Goal: Task Accomplishment & Management: Manage account settings

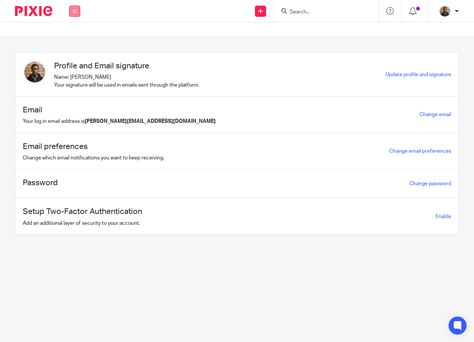
click at [78, 13] on button at bounding box center [74, 11] width 11 height 11
click at [74, 35] on link "Work" at bounding box center [70, 34] width 12 height 5
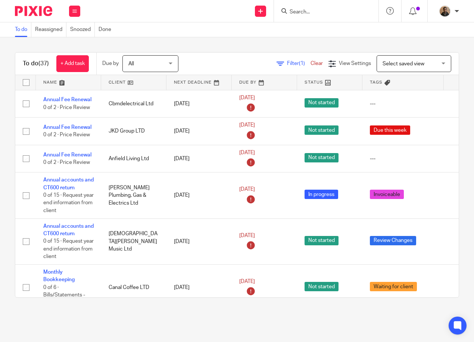
click at [296, 15] on input "Search" at bounding box center [322, 12] width 67 height 7
type input "seftom"
click at [350, 35] on link at bounding box center [351, 32] width 126 height 17
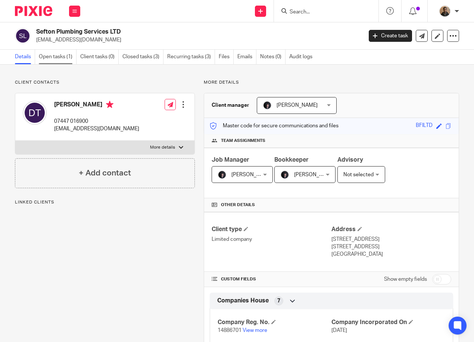
click at [68, 52] on link "Open tasks (1)" at bounding box center [58, 57] width 38 height 15
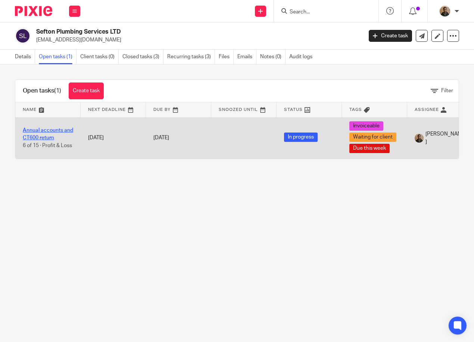
click at [53, 138] on link "Annual accounts and CT600 return" at bounding box center [48, 134] width 50 height 13
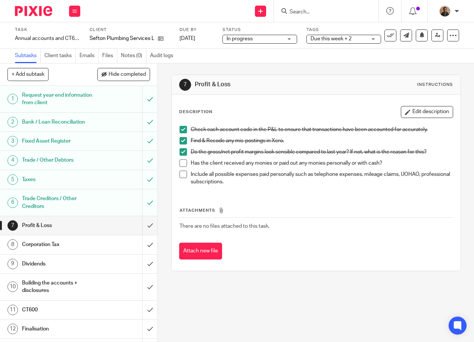
click at [180, 162] on span at bounding box center [183, 163] width 7 height 7
click at [184, 173] on span at bounding box center [183, 174] width 7 height 7
click at [189, 18] on div "Send new email Create task Add client Request signature Get Support Contact Sup…" at bounding box center [281, 11] width 387 height 22
click at [76, 203] on h1 "Trade Creditors / Other Creditors" at bounding box center [59, 202] width 75 height 19
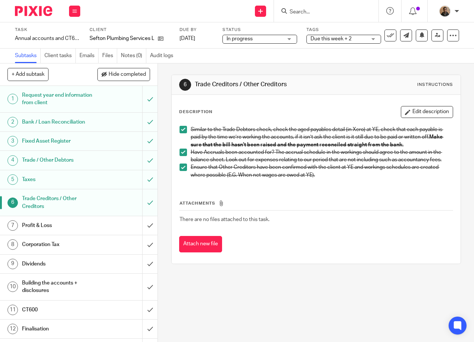
click at [72, 184] on h1 "Taxes" at bounding box center [59, 179] width 75 height 11
click at [76, 180] on h1 "Taxes" at bounding box center [59, 179] width 75 height 11
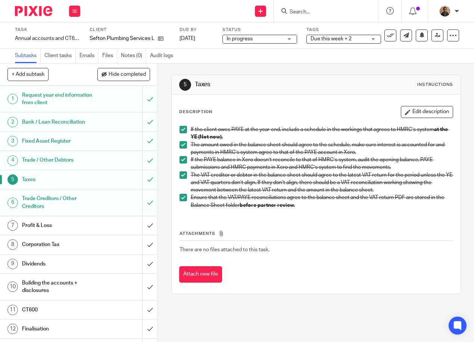
click at [82, 165] on h1 "Trade / Other Debtors" at bounding box center [59, 160] width 75 height 11
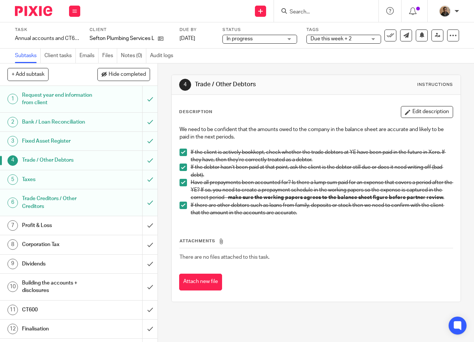
click at [57, 146] on h1 "Fixed Asset Register" at bounding box center [59, 141] width 75 height 11
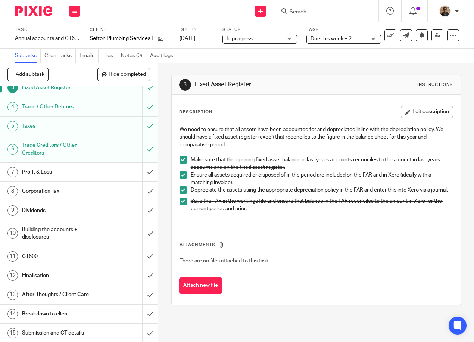
scroll to position [54, 0]
click at [86, 173] on h1 "Profit & Loss" at bounding box center [59, 171] width 75 height 11
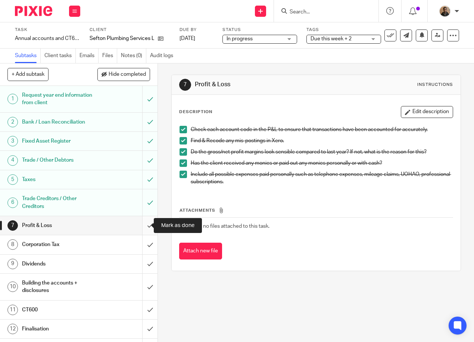
click at [141, 223] on input "submit" at bounding box center [79, 225] width 158 height 19
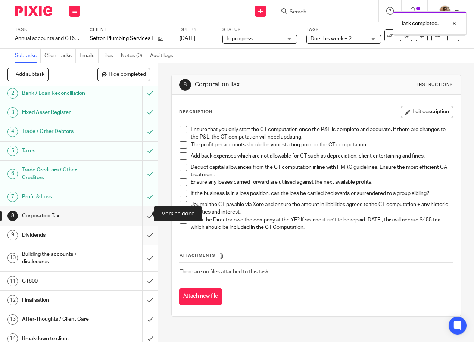
scroll to position [54, 0]
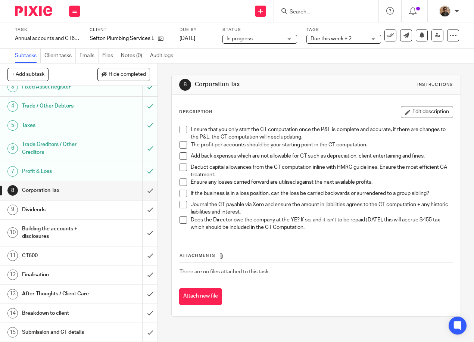
click at [72, 206] on h1 "Dividends" at bounding box center [59, 209] width 75 height 11
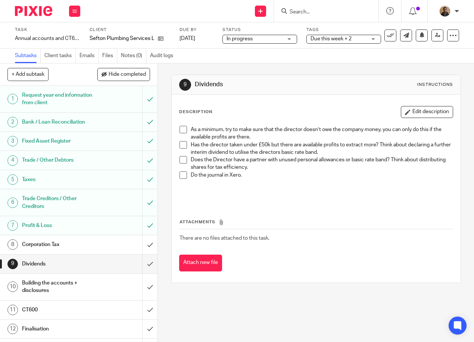
click at [52, 244] on h1 "Corporation Tax" at bounding box center [59, 244] width 75 height 11
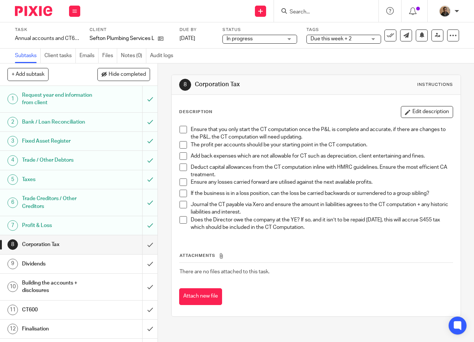
click at [345, 41] on span "Due this week + 2" at bounding box center [339, 39] width 56 height 8
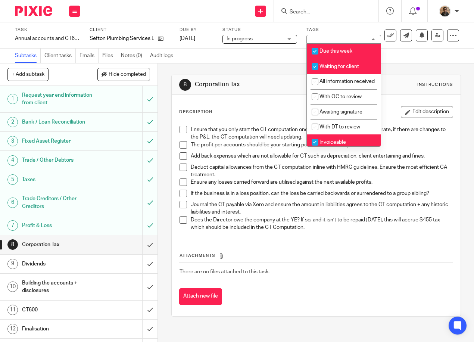
click at [351, 64] on span "Waiting for client" at bounding box center [340, 66] width 40 height 5
checkbox input "false"
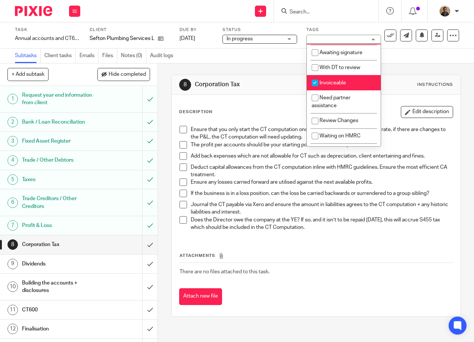
scroll to position [75, 0]
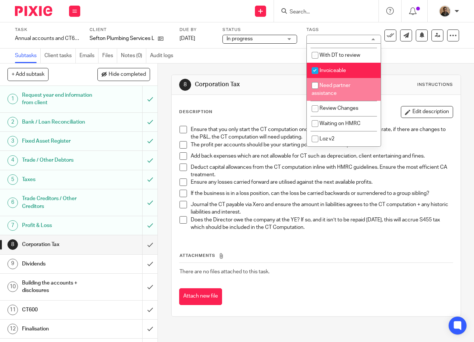
click at [312, 89] on input "checkbox" at bounding box center [315, 85] width 14 height 14
checkbox input "true"
click at [241, 71] on div "8 Corporation Tax Instructions Description Edit description Ensure that you onl…" at bounding box center [316, 196] width 290 height 264
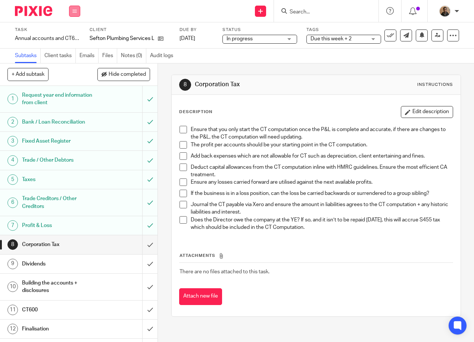
click at [77, 13] on button at bounding box center [74, 11] width 11 height 11
click at [74, 34] on link "Work" at bounding box center [71, 34] width 13 height 5
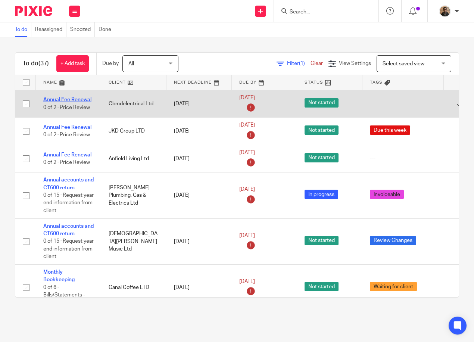
click at [62, 102] on link "Annual Fee Renewal" at bounding box center [67, 99] width 48 height 5
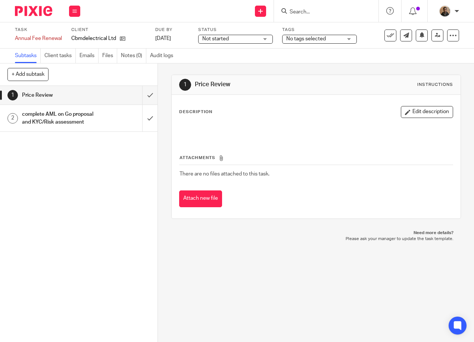
click at [325, 43] on div "No tags selected" at bounding box center [319, 39] width 75 height 9
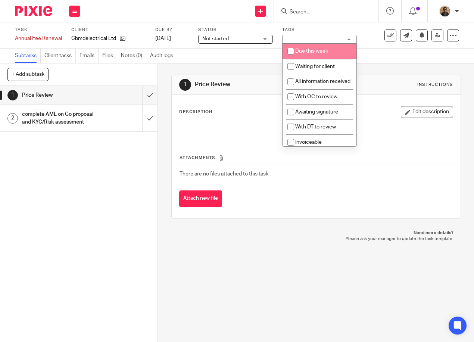
click at [316, 54] on li "Due this week" at bounding box center [320, 51] width 74 height 15
checkbox input "true"
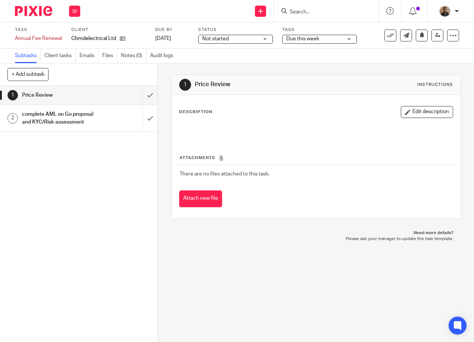
click at [242, 63] on div "Subtasks Client tasks Emails Files Notes (0) Audit logs" at bounding box center [237, 56] width 474 height 15
click at [80, 9] on div "Work Email Clients Team Reports Settings" at bounding box center [75, 11] width 26 height 22
click at [69, 34] on link "Work" at bounding box center [71, 34] width 13 height 5
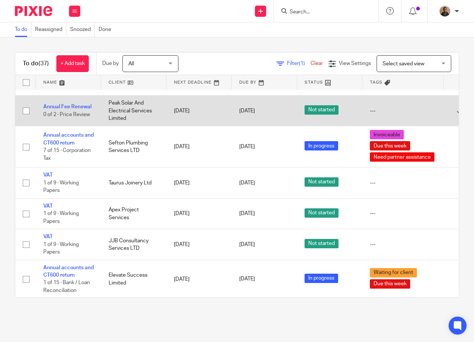
scroll to position [985, 0]
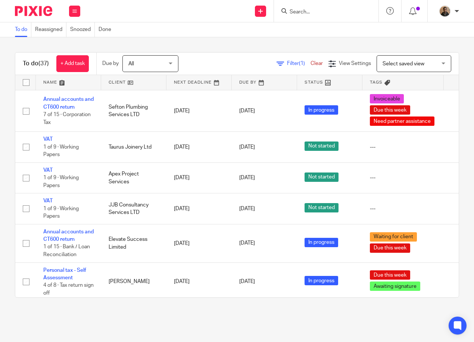
click at [418, 69] on span "Select saved view" at bounding box center [410, 64] width 55 height 16
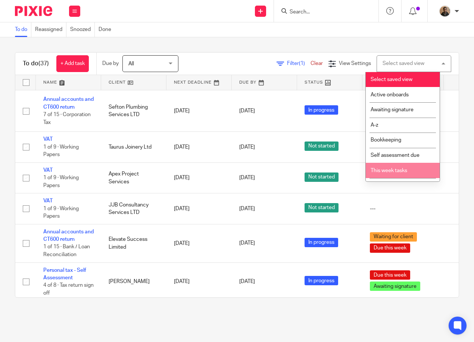
click at [404, 174] on li "This week tasks" at bounding box center [403, 170] width 74 height 15
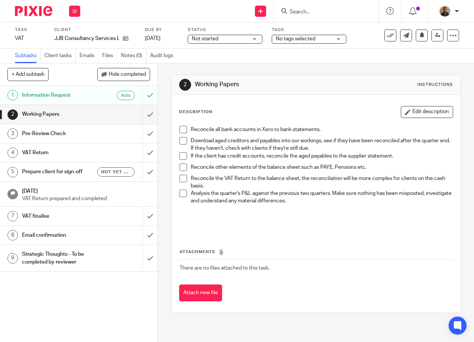
click at [315, 40] on span "No tags selected" at bounding box center [296, 38] width 40 height 5
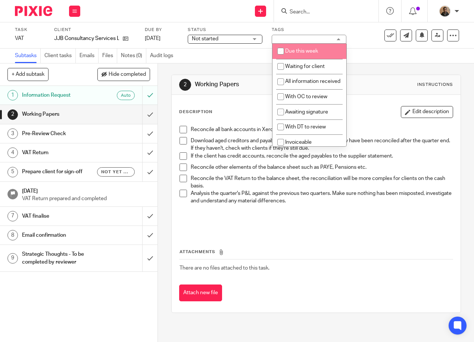
click at [316, 48] on li "Due this week" at bounding box center [310, 51] width 74 height 15
checkbox input "true"
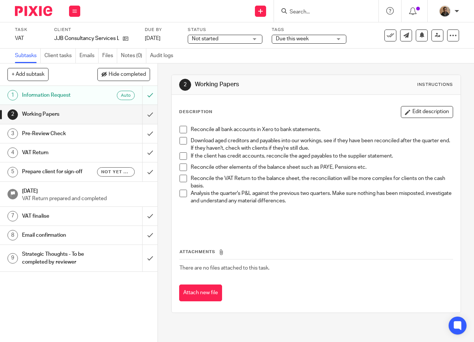
click at [328, 24] on div "Task VAT Save VAT 1 /9 Client JJB Consultancy Services LTD Due by [DATE] Status…" at bounding box center [237, 35] width 474 height 26
click at [81, 96] on h1 "Information Request" at bounding box center [59, 95] width 75 height 11
click at [308, 39] on span "No tags selected" at bounding box center [289, 38] width 40 height 5
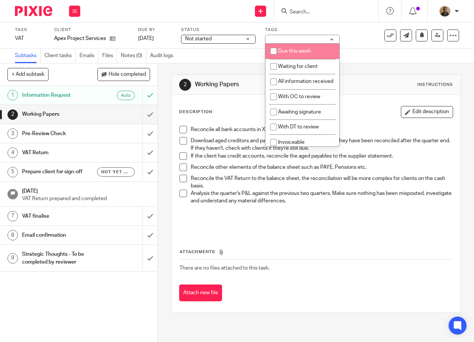
click at [309, 47] on li "Due this week" at bounding box center [303, 51] width 74 height 15
checkbox input "true"
click at [336, 25] on div "Task VAT Save VAT 1 /9 Client Apex Project Services Due by 6 Nov 2025 Status No…" at bounding box center [237, 35] width 474 height 26
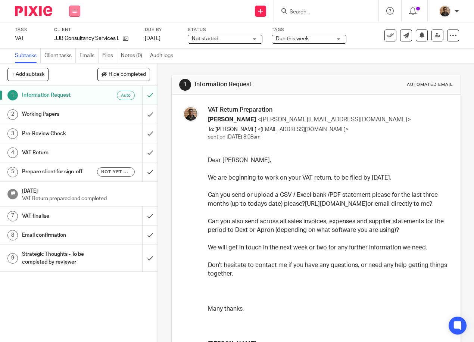
click at [73, 12] on icon at bounding box center [74, 11] width 4 height 4
click at [77, 35] on link "Work" at bounding box center [71, 34] width 13 height 5
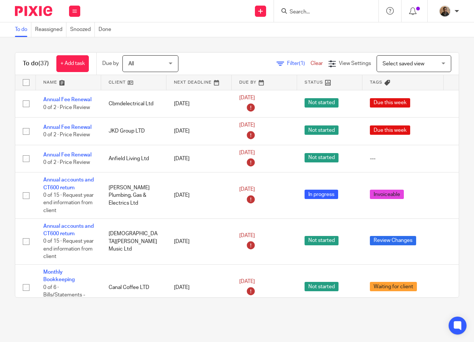
click at [313, 14] on input "Search" at bounding box center [322, 12] width 67 height 7
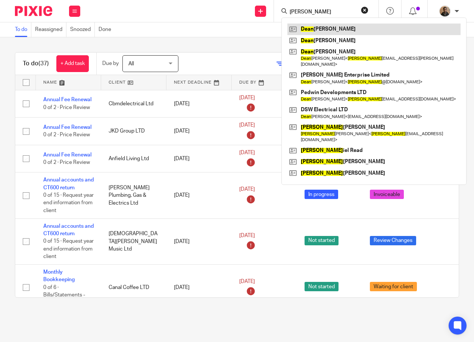
type input "dean"
click at [324, 25] on link at bounding box center [374, 29] width 173 height 11
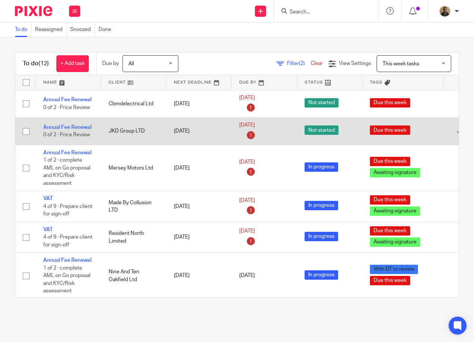
scroll to position [37, 0]
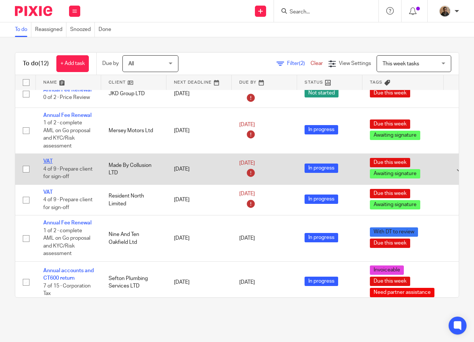
click at [51, 160] on link "VAT" at bounding box center [47, 161] width 9 height 5
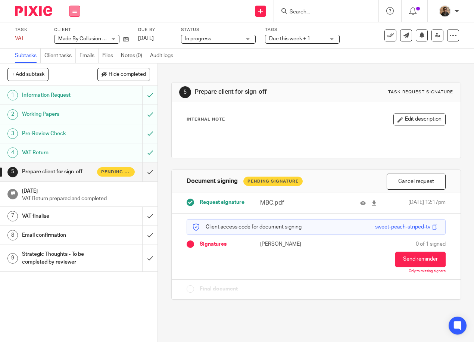
click at [74, 15] on button at bounding box center [74, 11] width 11 height 11
click at [79, 35] on li "Work" at bounding box center [75, 35] width 20 height 11
click at [75, 35] on link "Work" at bounding box center [71, 34] width 13 height 5
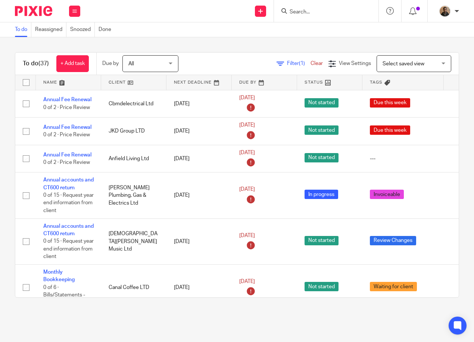
click at [62, 81] on link at bounding box center [68, 82] width 65 height 15
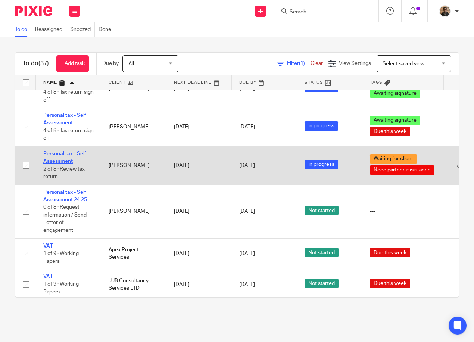
scroll to position [1097, 0]
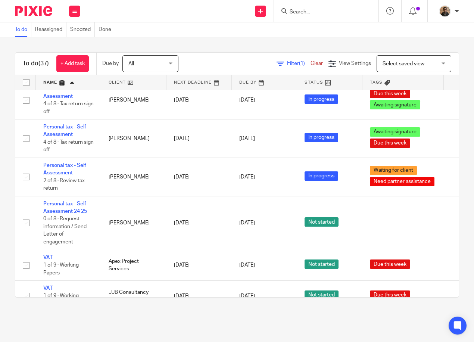
click at [398, 67] on span "Select saved view" at bounding box center [410, 64] width 55 height 16
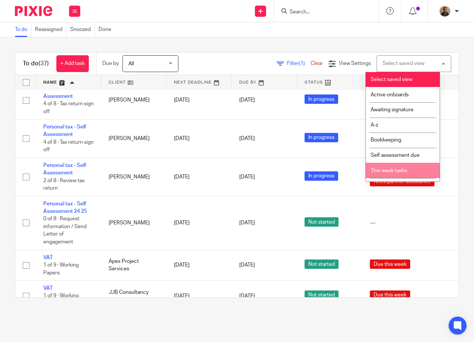
click at [389, 168] on span "This week tasks" at bounding box center [389, 170] width 37 height 5
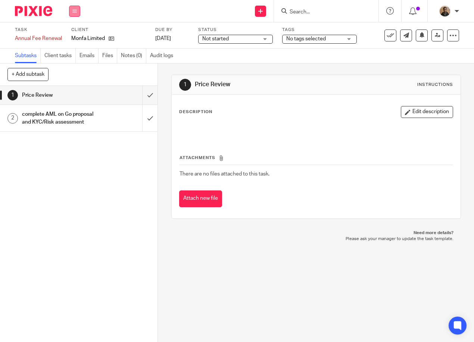
click at [74, 9] on icon at bounding box center [74, 11] width 4 height 4
click at [308, 10] on input "Search" at bounding box center [322, 12] width 67 height 7
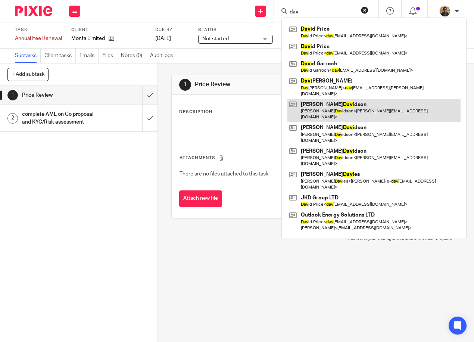
type input "dav"
click at [374, 99] on link at bounding box center [374, 110] width 173 height 23
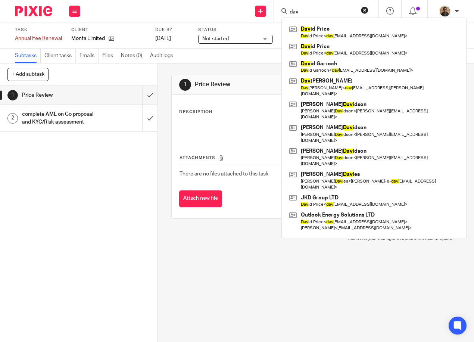
drag, startPoint x: 322, startPoint y: 11, endPoint x: 298, endPoint y: 8, distance: 24.0
click at [321, 11] on input "dav" at bounding box center [322, 12] width 67 height 7
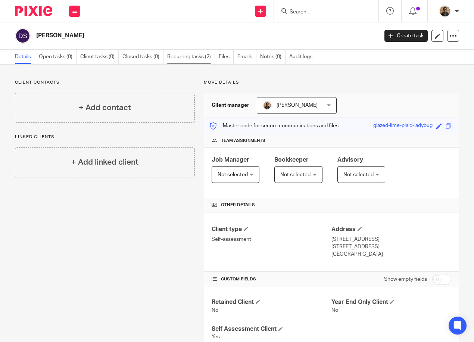
click at [194, 55] on link "Recurring tasks (2)" at bounding box center [191, 57] width 48 height 15
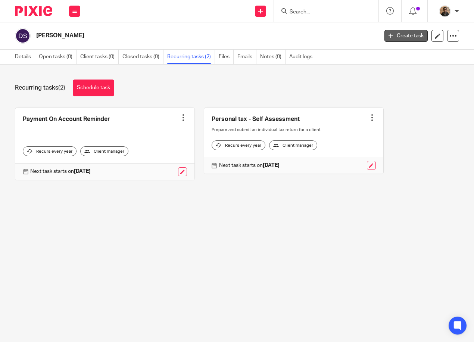
click at [391, 34] on link "Create task" at bounding box center [406, 36] width 43 height 12
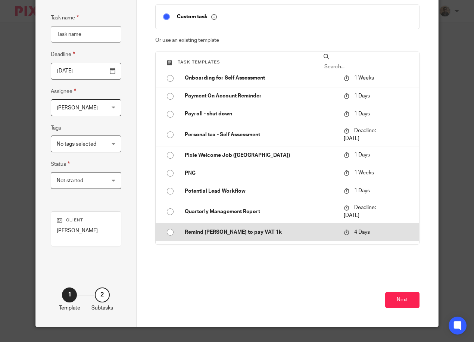
scroll to position [454, 0]
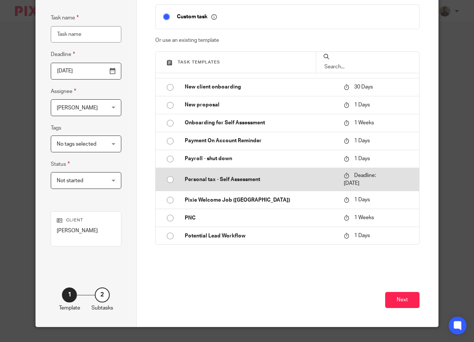
click at [167, 180] on input "radio" at bounding box center [170, 180] width 14 height 14
type input "2026-01-31"
type input "Personal tax - Self Assessment"
checkbox input "false"
radio input "false"
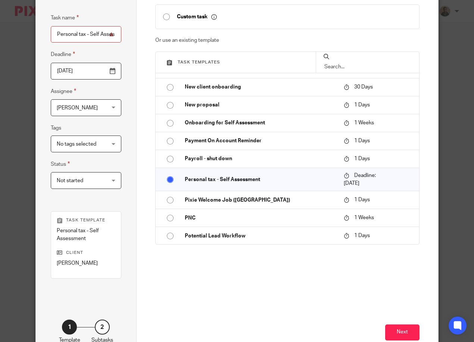
click at [111, 183] on div "Not started Not started" at bounding box center [86, 180] width 70 height 17
click at [129, 158] on div "Task details Task name Personal tax - Self Assessment Deadline 2026-01-31 Assig…" at bounding box center [86, 165] width 100 height 388
click at [112, 144] on div "No tags selected" at bounding box center [86, 144] width 70 height 17
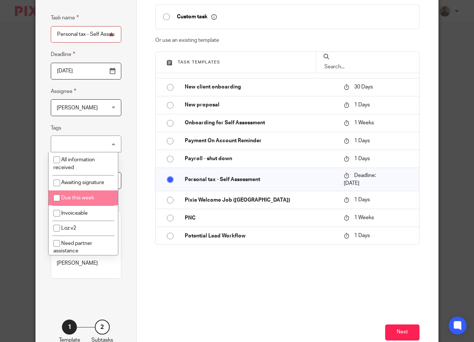
click at [82, 202] on li "Due this week" at bounding box center [83, 198] width 69 height 15
checkbox input "true"
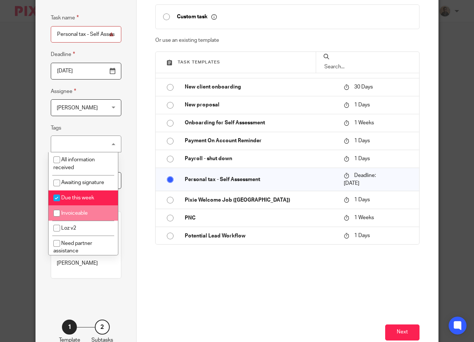
click at [129, 230] on div "Task details Task name Personal tax - Self Assessment Deadline 2026-01-31 Assig…" at bounding box center [86, 165] width 100 height 388
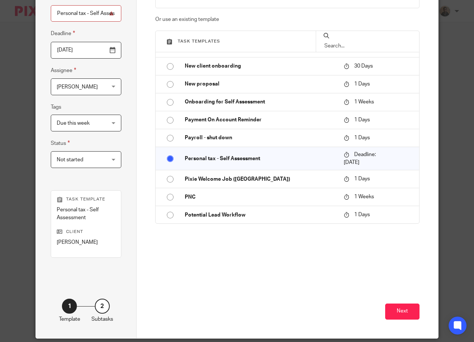
scroll to position [77, 0]
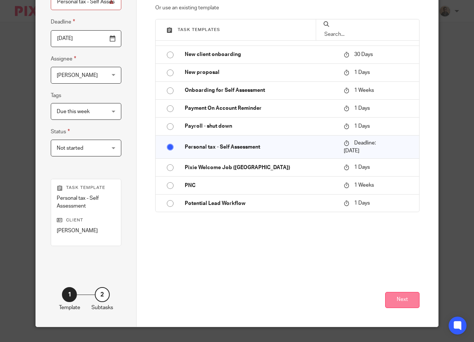
click at [406, 301] on button "Next" at bounding box center [402, 300] width 34 height 16
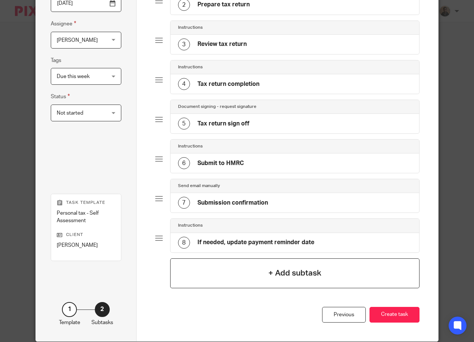
scroll to position [127, 0]
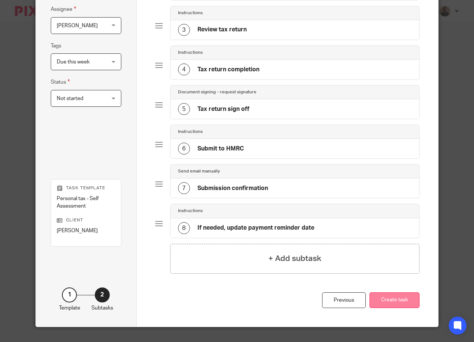
click at [390, 298] on button "Create task" at bounding box center [395, 300] width 50 height 16
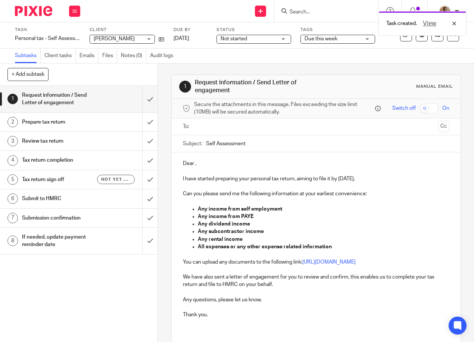
click at [310, 12] on div "Task created. View" at bounding box center [352, 21] width 230 height 28
click at [304, 11] on div "Task created. View" at bounding box center [352, 21] width 230 height 28
click at [293, 8] on div "Task created. View" at bounding box center [352, 21] width 230 height 28
click at [300, 13] on div "Task created. View" at bounding box center [352, 21] width 230 height 28
click at [295, 12] on div "Task created. View" at bounding box center [352, 21] width 230 height 28
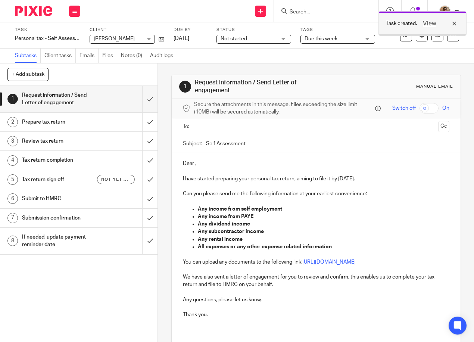
click at [455, 23] on div "View" at bounding box center [438, 23] width 42 height 9
click at [299, 15] on input "Search" at bounding box center [322, 12] width 67 height 7
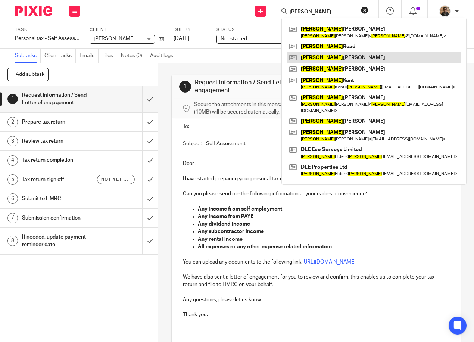
type input "daniel"
click at [340, 62] on link at bounding box center [374, 57] width 173 height 11
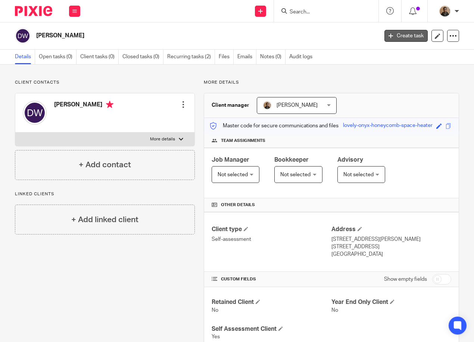
click at [405, 41] on link "Create task" at bounding box center [406, 36] width 43 height 12
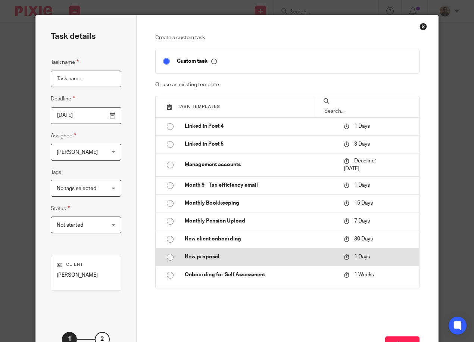
scroll to position [411, 0]
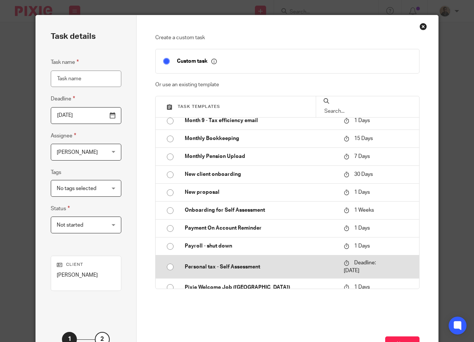
click at [163, 266] on input "radio" at bounding box center [170, 267] width 14 height 14
type input "2026-01-31"
type input "Personal tax - Self Assessment"
checkbox input "false"
radio input "false"
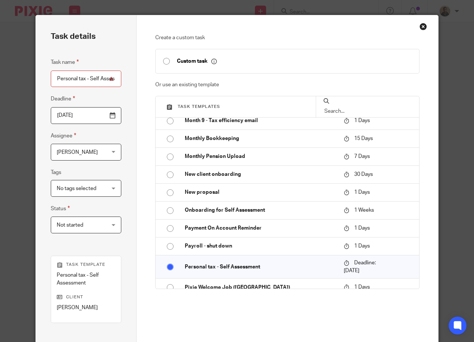
click at [83, 190] on span "No tags selected" at bounding box center [77, 188] width 40 height 5
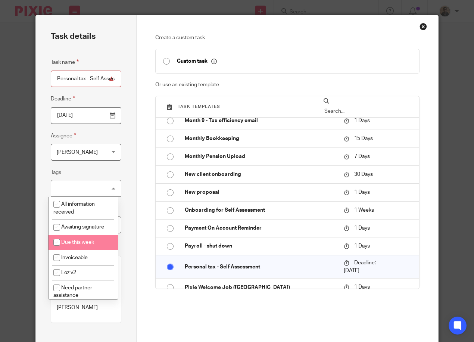
click at [97, 242] on li "Due this week" at bounding box center [83, 242] width 69 height 15
checkbox input "true"
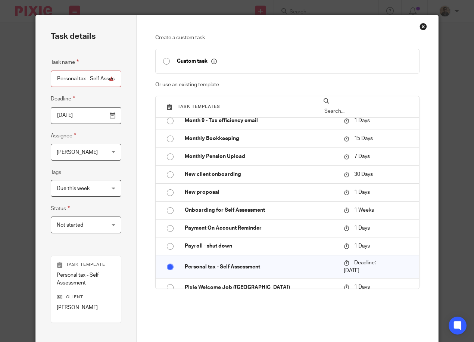
click at [148, 240] on div "Create a custom task Custom task Or use an existing template Task templates Ann…" at bounding box center [288, 209] width 302 height 388
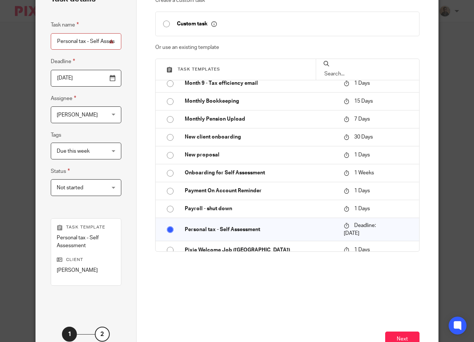
scroll to position [77, 0]
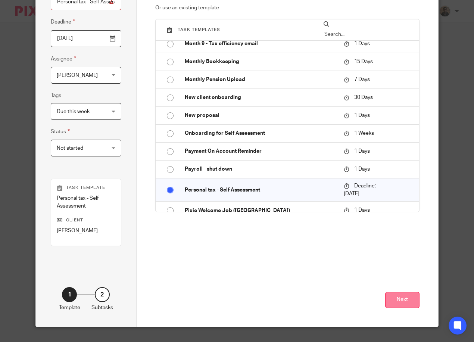
click at [404, 302] on button "Next" at bounding box center [402, 300] width 34 height 16
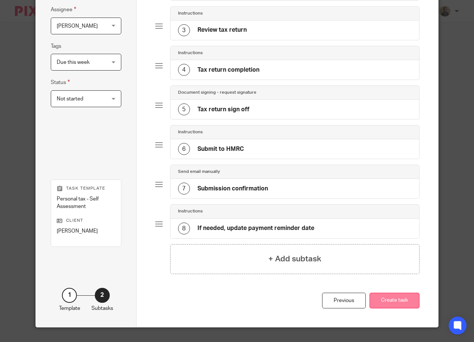
scroll to position [127, 0]
click at [388, 302] on button "Create task" at bounding box center [395, 300] width 50 height 16
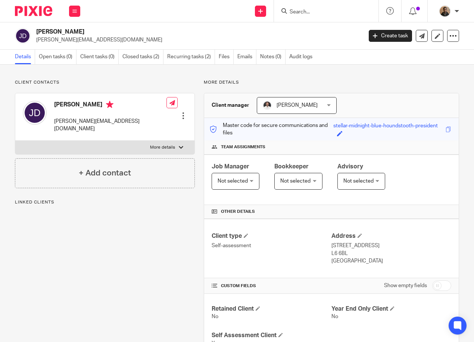
click at [315, 9] on input "Search" at bounding box center [322, 12] width 67 height 7
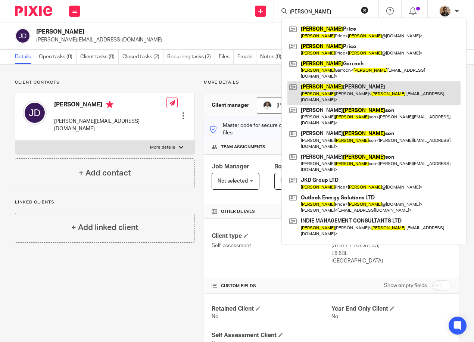
type input "david"
click at [324, 81] on link at bounding box center [374, 92] width 173 height 23
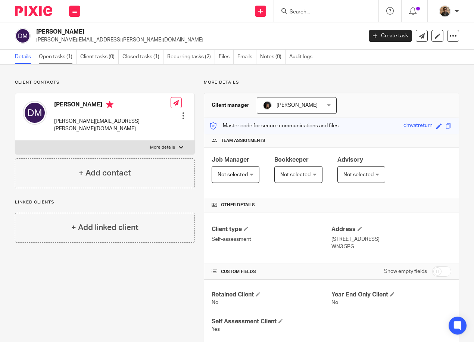
click at [61, 58] on link "Open tasks (1)" at bounding box center [58, 57] width 38 height 15
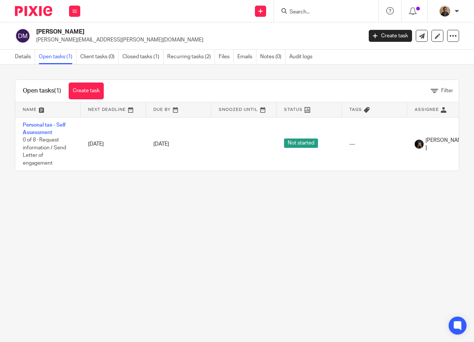
scroll to position [0, 90]
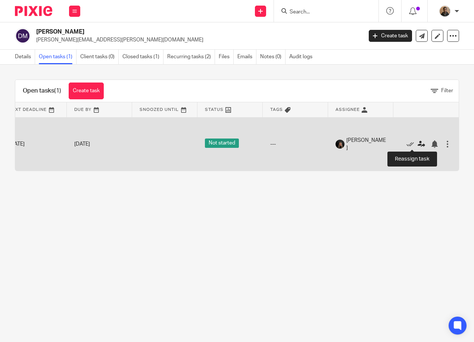
click at [418, 147] on icon at bounding box center [421, 143] width 7 height 7
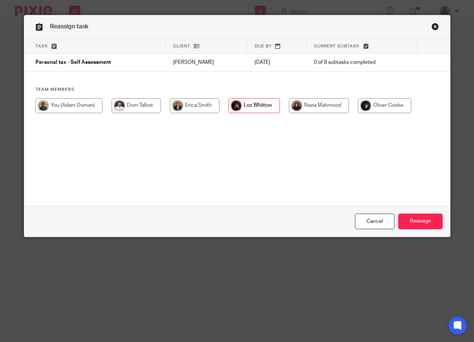
click at [93, 109] on input "radio" at bounding box center [68, 105] width 67 height 15
radio input "true"
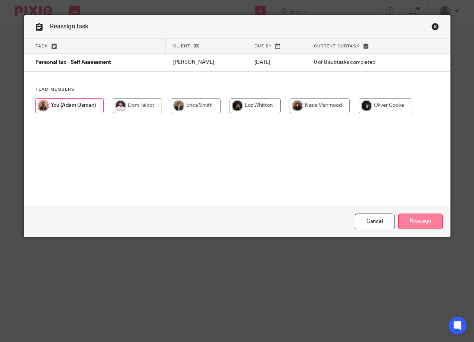
click at [421, 220] on input "Reassign" at bounding box center [421, 222] width 44 height 16
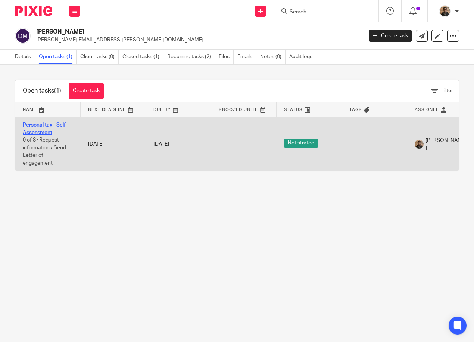
drag, startPoint x: 40, startPoint y: 127, endPoint x: 33, endPoint y: 124, distance: 8.0
click at [33, 124] on link "Personal tax - Self Assessment" at bounding box center [44, 129] width 43 height 13
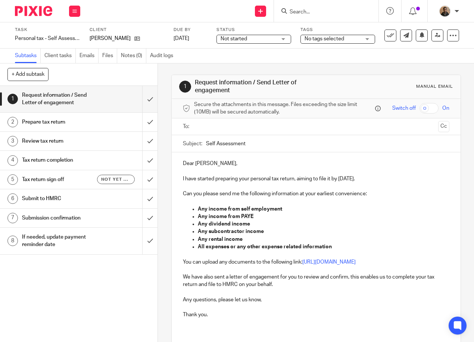
click at [338, 41] on span "No tags selected" at bounding box center [333, 39] width 56 height 8
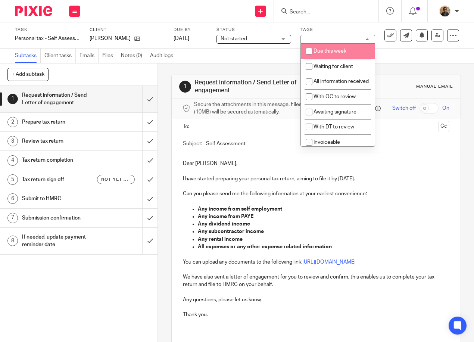
click at [332, 52] on span "Due this week" at bounding box center [330, 51] width 33 height 5
checkbox input "true"
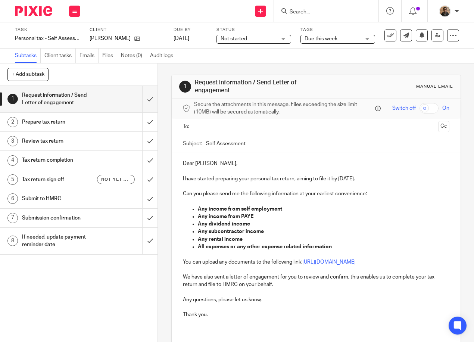
click at [267, 61] on div "Subtasks Client tasks Emails Files Notes (0) Audit logs" at bounding box center [237, 56] width 474 height 15
click at [328, 12] on input "Search" at bounding box center [322, 12] width 67 height 7
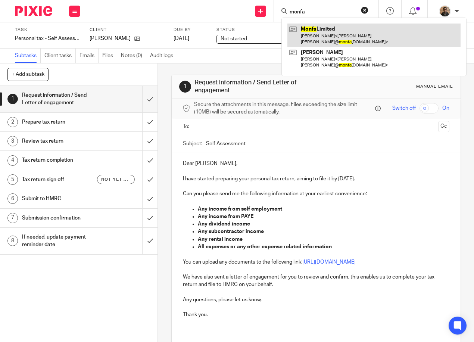
type input "monfa"
click at [357, 34] on link at bounding box center [374, 35] width 173 height 23
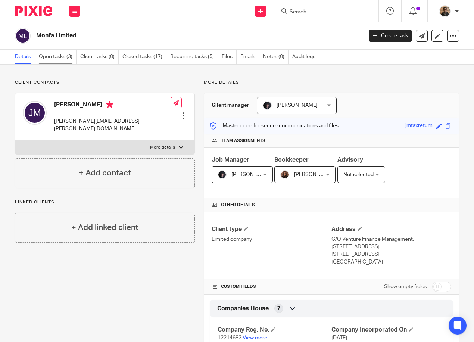
click at [49, 58] on link "Open tasks (3)" at bounding box center [58, 57] width 38 height 15
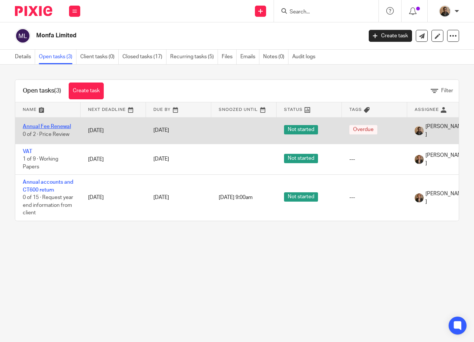
click at [55, 125] on link "Annual Fee Renewal" at bounding box center [47, 126] width 48 height 5
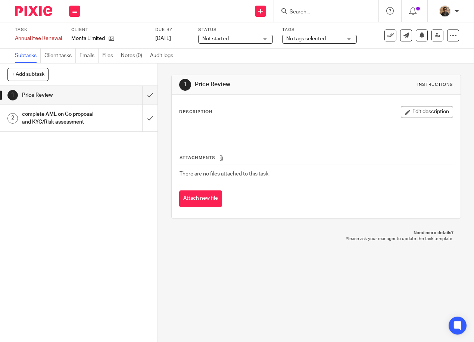
click at [340, 43] on span "No tags selected" at bounding box center [315, 39] width 56 height 8
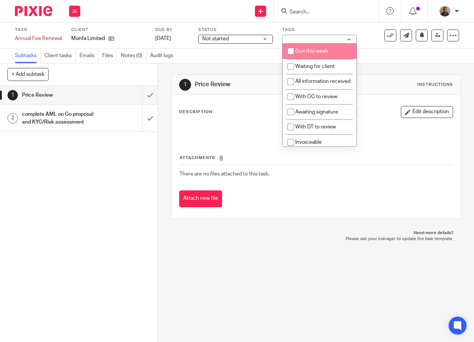
click at [313, 54] on li "Due this week" at bounding box center [320, 51] width 74 height 15
checkbox input "true"
click at [253, 61] on div "Subtasks Client tasks Emails Files Notes (0) Audit logs" at bounding box center [237, 56] width 474 height 15
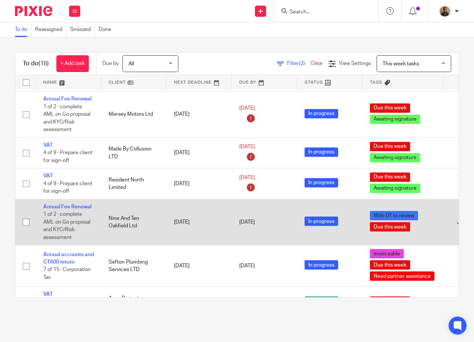
scroll to position [153, 0]
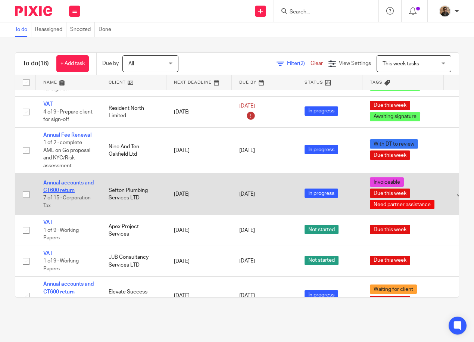
click at [72, 185] on link "Annual accounts and CT600 return" at bounding box center [68, 186] width 50 height 13
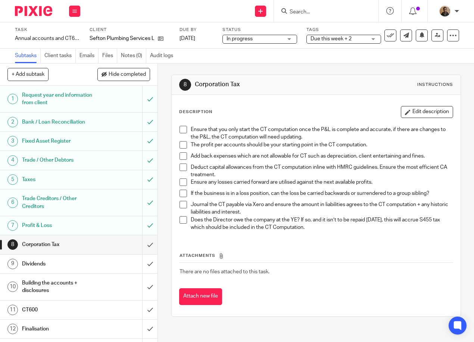
click at [99, 286] on div "Building the accounts + disclosures" at bounding box center [78, 287] width 113 height 19
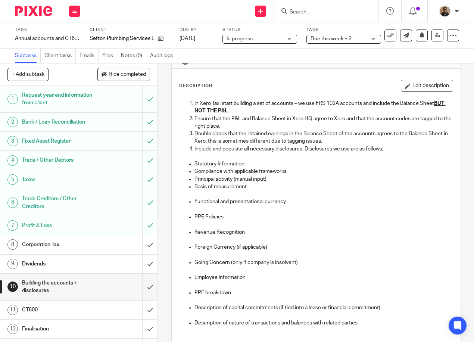
scroll to position [37, 0]
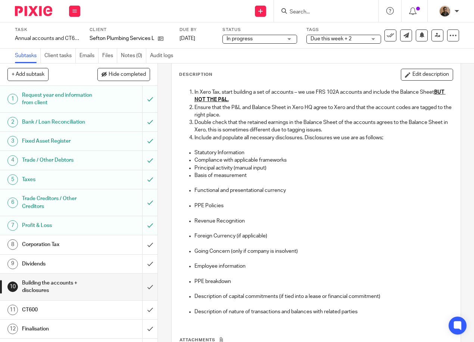
click at [120, 239] on link "8 Corporation Tax" at bounding box center [71, 244] width 142 height 19
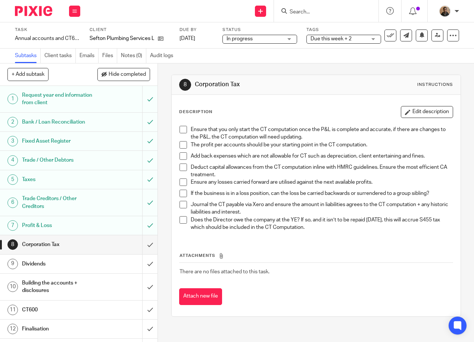
click at [180, 129] on span at bounding box center [183, 129] width 7 height 7
click at [180, 144] on span at bounding box center [183, 144] width 7 height 7
click at [183, 154] on span at bounding box center [183, 155] width 7 height 7
click at [181, 184] on span at bounding box center [183, 182] width 7 height 7
click at [185, 203] on span at bounding box center [183, 204] width 7 height 7
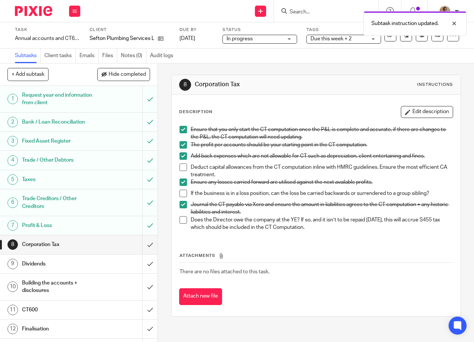
click at [182, 222] on span at bounding box center [183, 219] width 7 height 7
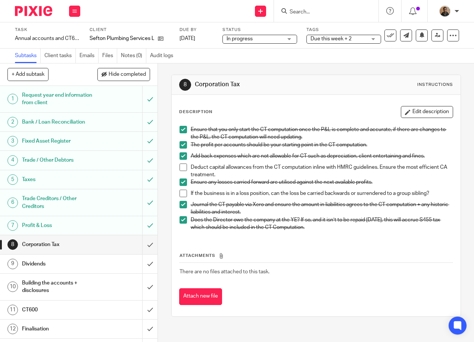
click at [183, 169] on span at bounding box center [183, 167] width 7 height 7
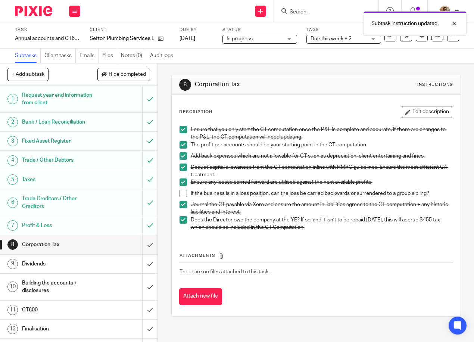
click at [59, 260] on h1 "Dividends" at bounding box center [59, 263] width 75 height 11
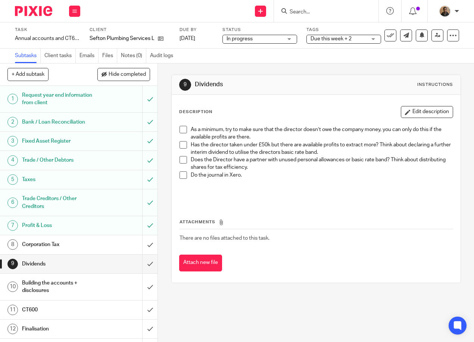
click at [182, 129] on span at bounding box center [183, 129] width 7 height 7
click at [180, 144] on span at bounding box center [183, 144] width 7 height 7
click at [180, 174] on span at bounding box center [183, 174] width 7 height 7
click at [180, 154] on li "Has the director taken under £50k but there are available profits to extract mo…" at bounding box center [316, 148] width 273 height 15
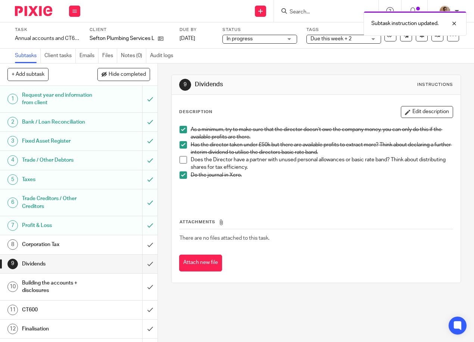
click at [181, 161] on span at bounding box center [183, 159] width 7 height 7
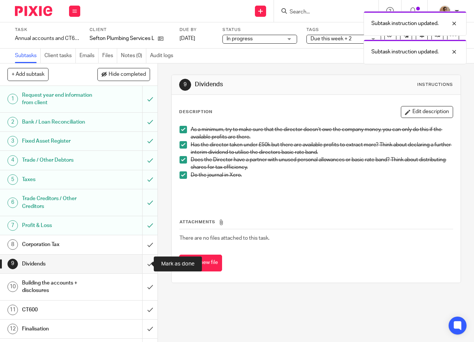
click at [139, 263] on input "submit" at bounding box center [79, 264] width 158 height 19
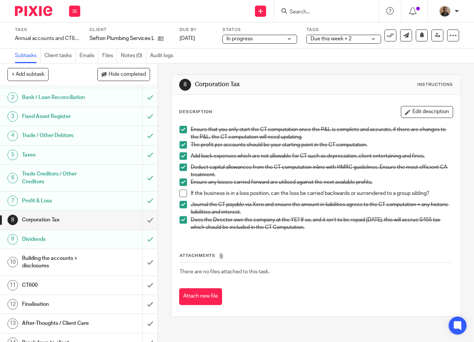
scroll to position [54, 0]
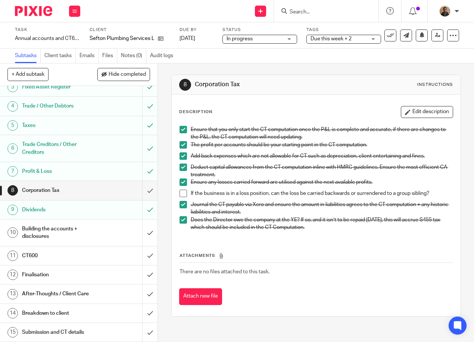
click at [168, 9] on div "Send new email Create task Add client Request signature Get Support Contact Sup…" at bounding box center [281, 11] width 387 height 22
click at [319, 38] on span "Due this week + 2" at bounding box center [331, 38] width 41 height 5
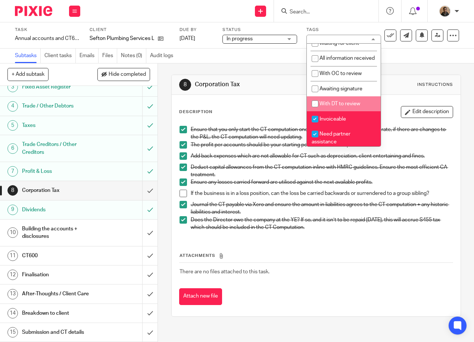
scroll to position [37, 0]
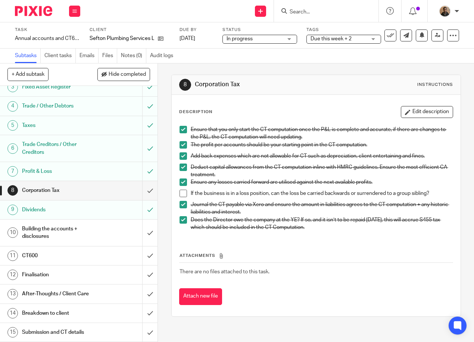
click at [338, 24] on div "Task Annual accounts and CT600 return Save Annual accounts and CT600 return 8 /…" at bounding box center [237, 35] width 474 height 26
click at [201, 20] on div "Send new email Create task Add client Request signature Get Support Contact Sup…" at bounding box center [281, 11] width 387 height 22
click at [192, 18] on div "Send new email Create task Add client Request signature Get Support Contact Sup…" at bounding box center [281, 11] width 387 height 22
click at [80, 10] on button at bounding box center [74, 11] width 11 height 11
click at [74, 34] on link "Work" at bounding box center [71, 34] width 13 height 5
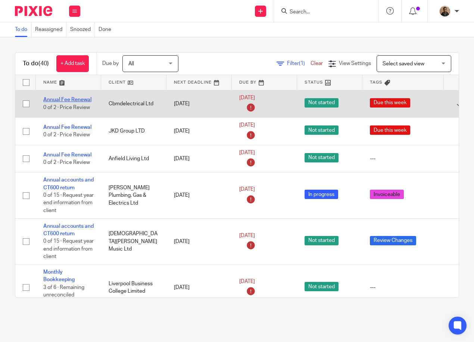
click at [64, 99] on link "Annual Fee Renewal" at bounding box center [67, 99] width 48 height 5
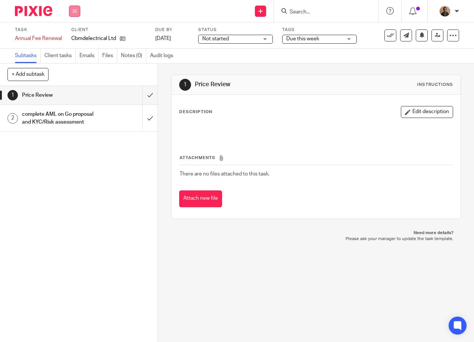
click at [77, 14] on button at bounding box center [74, 11] width 11 height 11
click at [74, 32] on li "Work" at bounding box center [75, 35] width 20 height 11
click at [74, 33] on link "Work" at bounding box center [71, 34] width 13 height 5
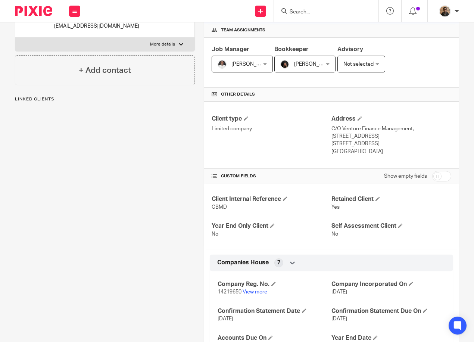
scroll to position [149, 0]
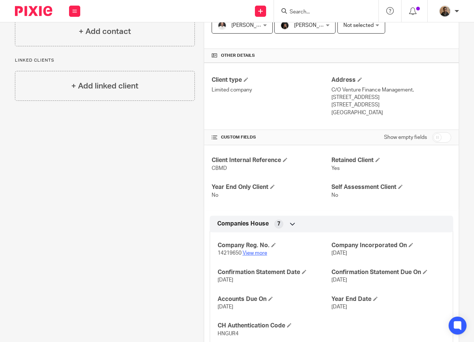
click at [250, 252] on link "View more" at bounding box center [255, 253] width 25 height 5
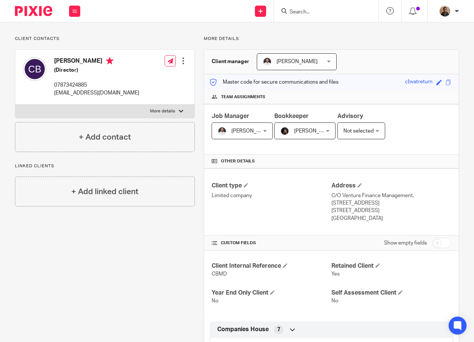
scroll to position [112, 0]
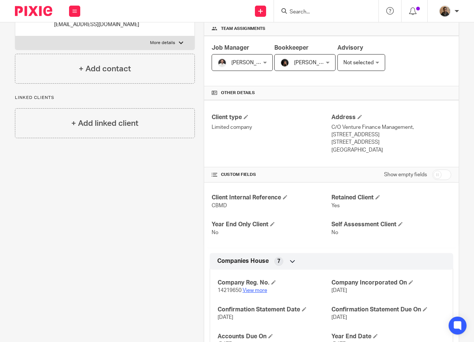
click at [263, 289] on link "View more" at bounding box center [255, 290] width 25 height 5
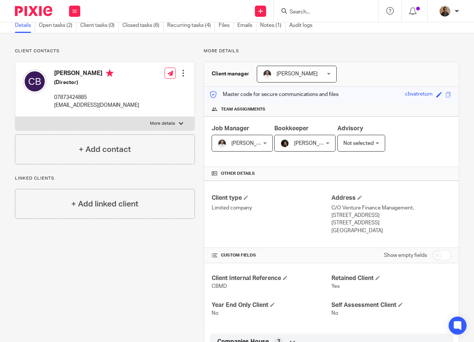
scroll to position [0, 0]
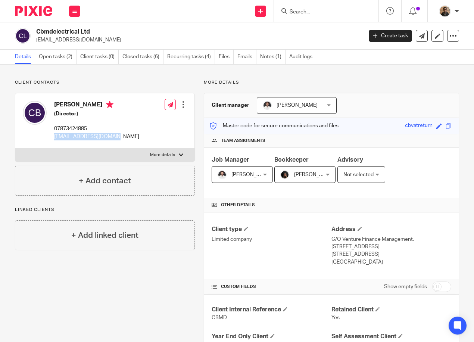
drag, startPoint x: 55, startPoint y: 137, endPoint x: 115, endPoint y: 139, distance: 60.5
click at [115, 139] on div "[PERSON_NAME] (Director) 07873424885‬ [EMAIL_ADDRESS][DOMAIN_NAME] Edit contact…" at bounding box center [104, 120] width 179 height 55
drag, startPoint x: 115, startPoint y: 139, endPoint x: 107, endPoint y: 136, distance: 8.5
copy p "[EMAIL_ADDRESS][DOMAIN_NAME]"
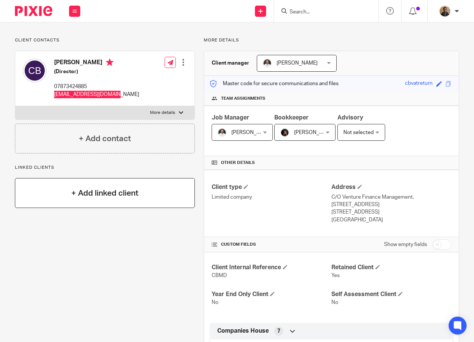
scroll to position [112, 0]
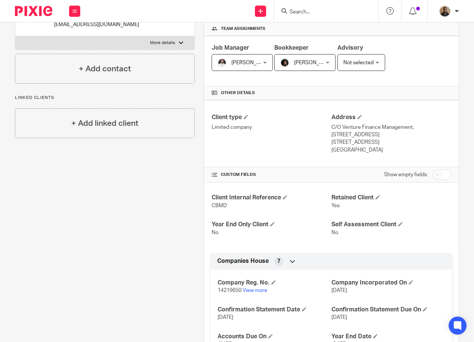
drag, startPoint x: 15, startPoint y: 223, endPoint x: 14, endPoint y: 218, distance: 5.7
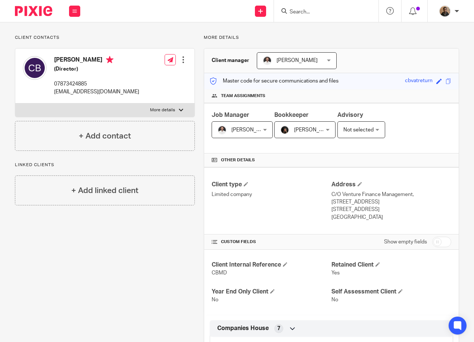
scroll to position [0, 0]
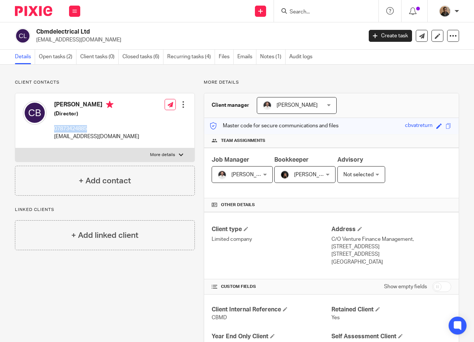
drag, startPoint x: 55, startPoint y: 129, endPoint x: 90, endPoint y: 131, distance: 35.5
click at [90, 131] on p "07873424885‬" at bounding box center [96, 128] width 85 height 7
drag, startPoint x: 90, startPoint y: 131, endPoint x: 81, endPoint y: 130, distance: 9.0
copy p "07873424885‬"
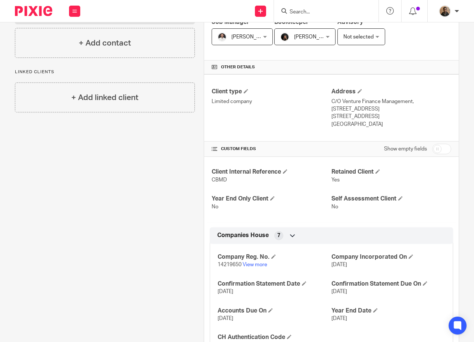
scroll to position [187, 0]
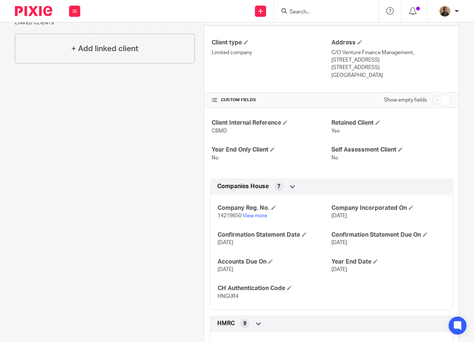
drag, startPoint x: 328, startPoint y: 54, endPoint x: 411, endPoint y: 58, distance: 82.3
click at [411, 58] on p "C/O Venture Finance Management, Suite 101, Cotton Exchange, Old Hall Street" at bounding box center [392, 56] width 120 height 15
drag, startPoint x: 411, startPoint y: 58, endPoint x: 391, endPoint y: 61, distance: 19.7
copy p "C/O Venture Finance Management, Suite 101, Cotton Exchange, Old Hall Street"
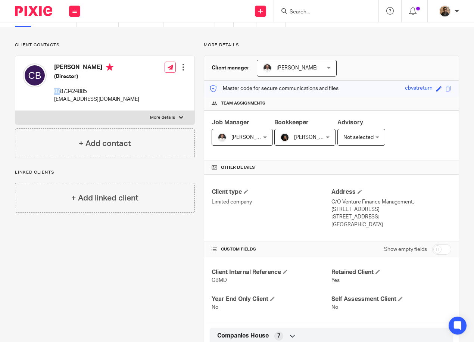
drag, startPoint x: 59, startPoint y: 92, endPoint x: 55, endPoint y: 92, distance: 4.9
click at [55, 92] on p "07873424885‬" at bounding box center [96, 91] width 85 height 7
drag, startPoint x: 58, startPoint y: 102, endPoint x: 114, endPoint y: 105, distance: 55.4
click at [114, 105] on div "Colin Ball (Director) 07873424885‬ cm@cmelectricalltd.com Edit contact Create c…" at bounding box center [104, 83] width 179 height 55
drag, startPoint x: 114, startPoint y: 105, endPoint x: 106, endPoint y: 102, distance: 8.7
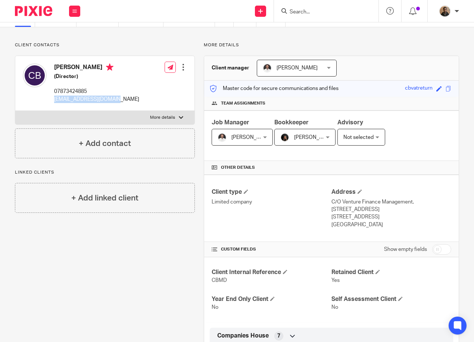
copy p "cm@cmelectricalltd.com"
drag, startPoint x: 55, startPoint y: 91, endPoint x: 94, endPoint y: 91, distance: 39.2
click at [94, 91] on p "07873424885‬" at bounding box center [96, 91] width 85 height 7
copy p "07873424885‬"
click at [163, 115] on p "More details" at bounding box center [162, 118] width 25 height 6
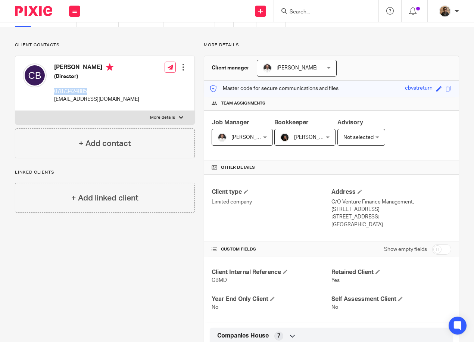
click at [15, 111] on input "More details" at bounding box center [15, 111] width 0 height 0
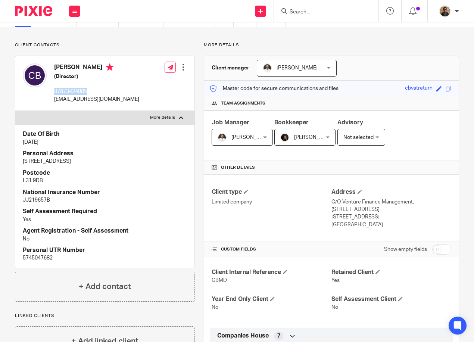
click at [163, 115] on p "More details" at bounding box center [162, 118] width 25 height 6
click at [15, 111] on input "More details" at bounding box center [15, 111] width 0 height 0
checkbox input "false"
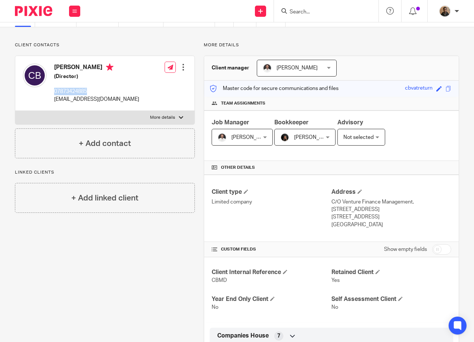
scroll to position [0, 0]
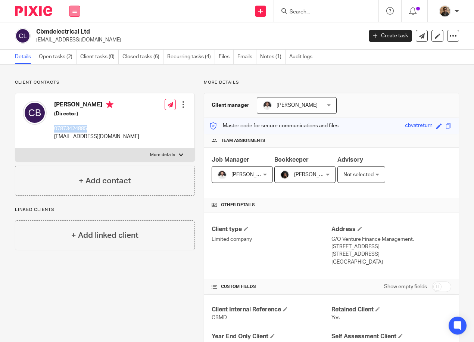
click at [78, 10] on button at bounding box center [74, 11] width 11 height 11
click at [228, 43] on p "cm@cmelectricalltd.com" at bounding box center [197, 39] width 322 height 7
